Goal: Transaction & Acquisition: Download file/media

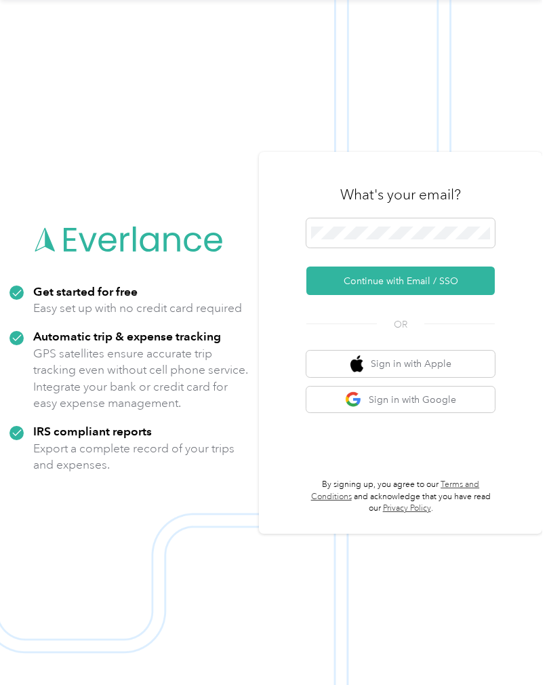
click at [459, 287] on button "Continue with Email / SSO" at bounding box center [400, 280] width 188 height 28
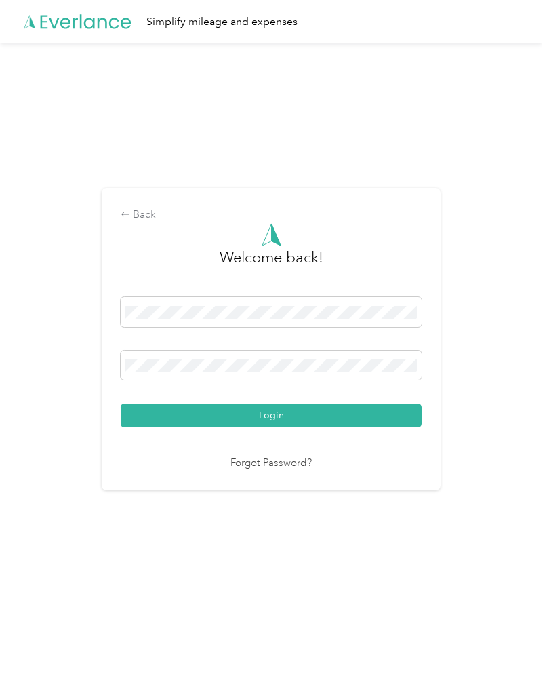
click at [398, 423] on button "Login" at bounding box center [271, 415] width 301 height 24
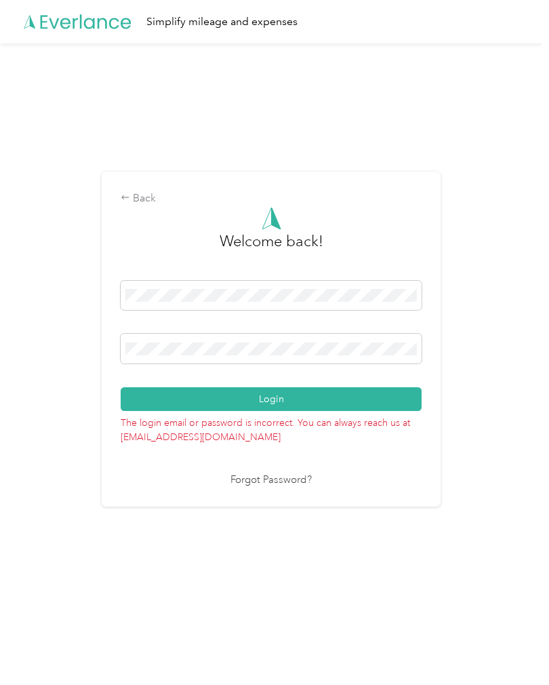
click at [390, 408] on button "Login" at bounding box center [271, 399] width 301 height 24
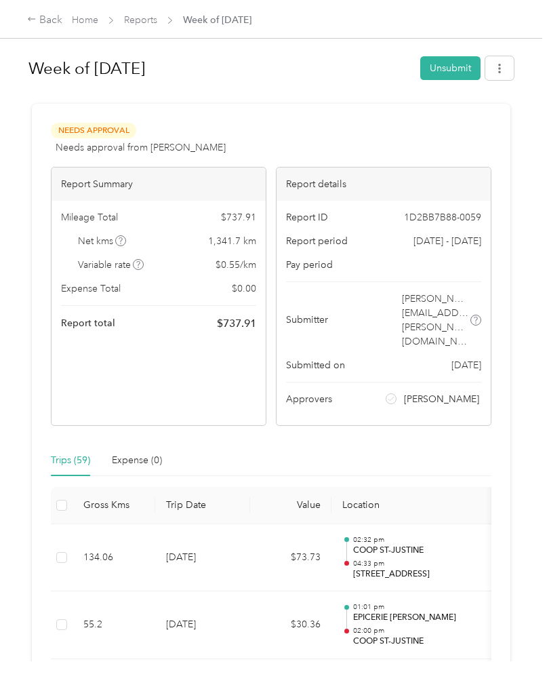
click at [88, 22] on link "Home" at bounding box center [85, 20] width 26 height 12
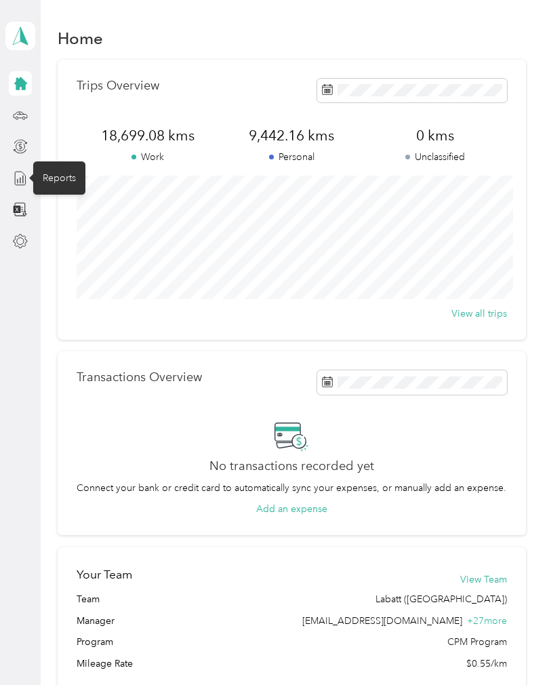
click at [23, 176] on line at bounding box center [23, 179] width 0 height 7
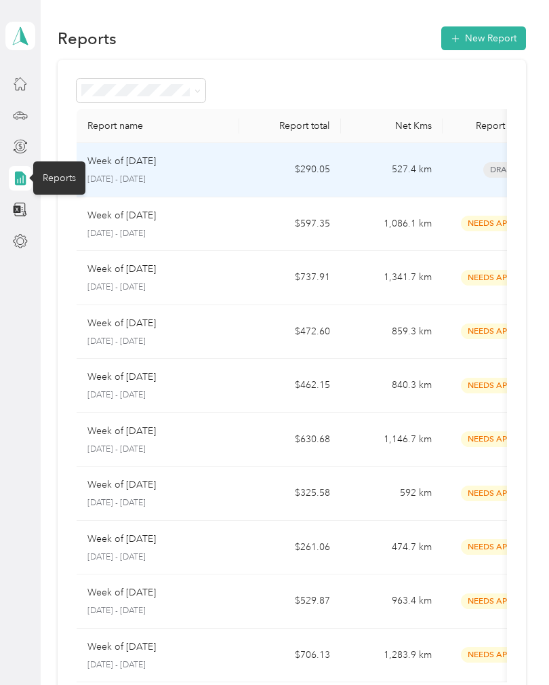
click at [468, 176] on div "Draft" at bounding box center [503, 170] width 100 height 16
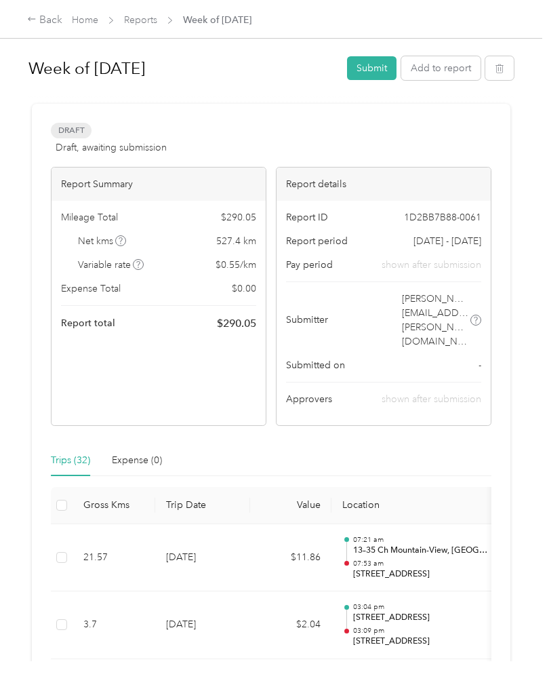
click at [140, 18] on link "Reports" at bounding box center [140, 20] width 33 height 12
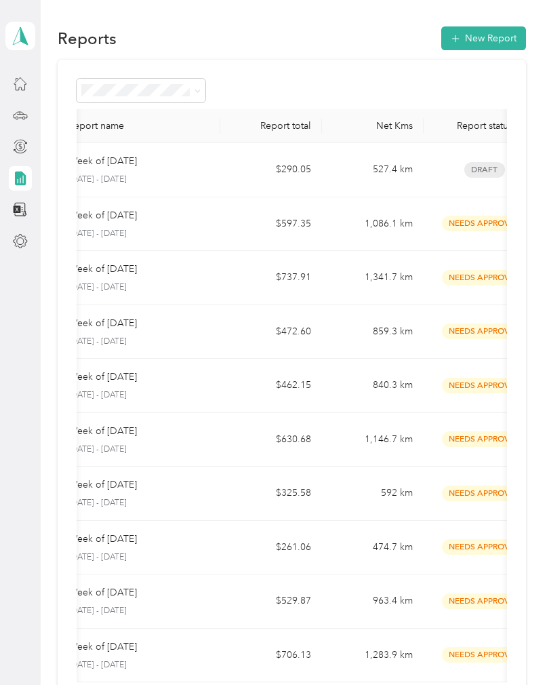
scroll to position [0, 19]
click at [128, 226] on div "Week of [DATE] [DATE] - [DATE]" at bounding box center [138, 224] width 141 height 32
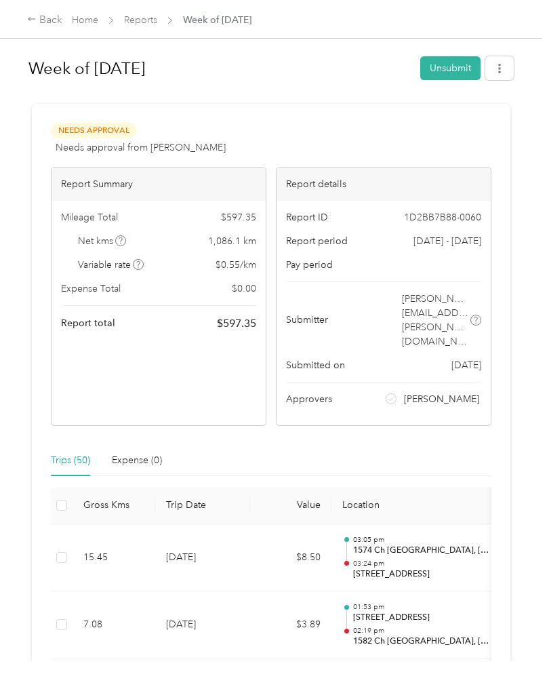
click at [504, 71] on icon "button" at bounding box center [499, 68] width 9 height 9
click at [487, 117] on span "Download" at bounding box center [467, 118] width 45 height 14
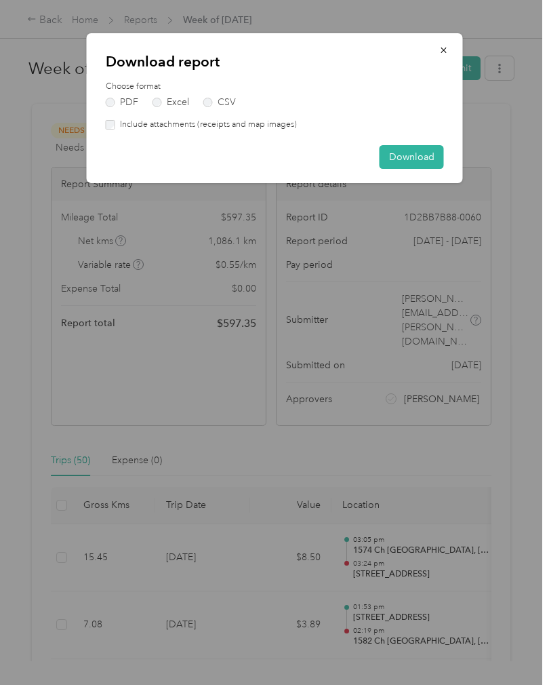
click at [422, 159] on button "Download" at bounding box center [412, 157] width 64 height 24
